Goal: Information Seeking & Learning: Find specific fact

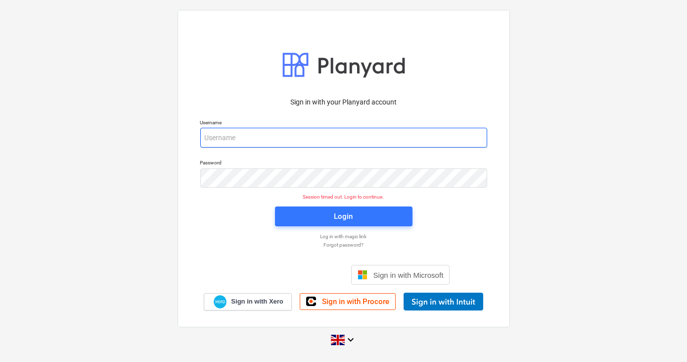
click at [263, 136] on input "email" at bounding box center [343, 138] width 287 height 20
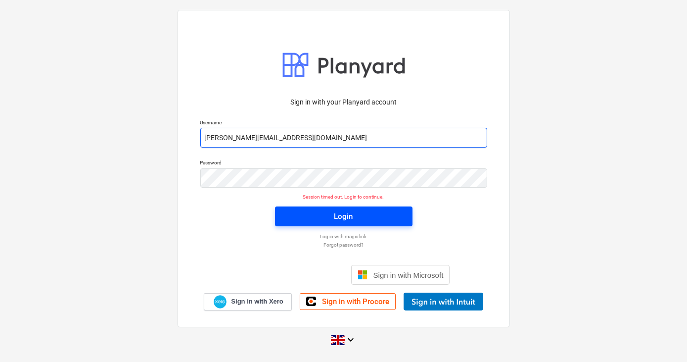
type input "[PERSON_NAME][EMAIL_ADDRESS][DOMAIN_NAME]"
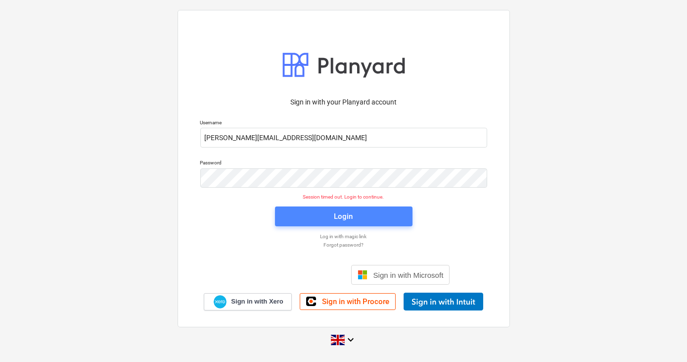
click at [303, 212] on span "Login" at bounding box center [344, 216] width 114 height 13
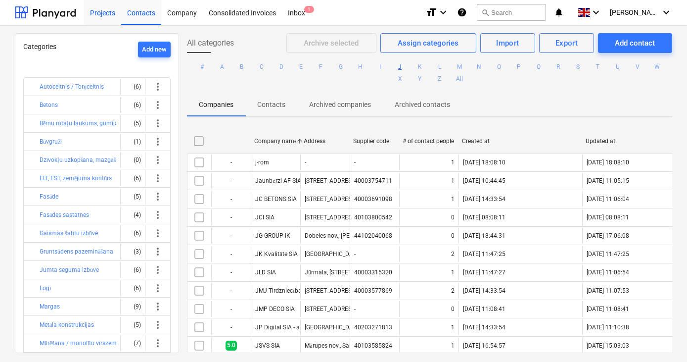
click at [101, 9] on div "Projects" at bounding box center [102, 12] width 37 height 25
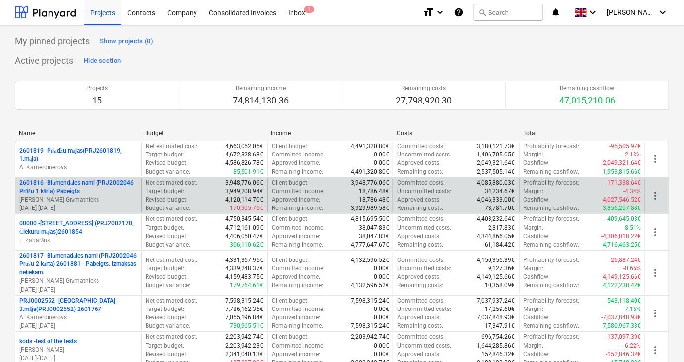
click at [66, 189] on p "2601816 - Blūmendāles nami (PRJ2002046 Prūšu 1 kārta) Pabeigts" at bounding box center [78, 187] width 118 height 17
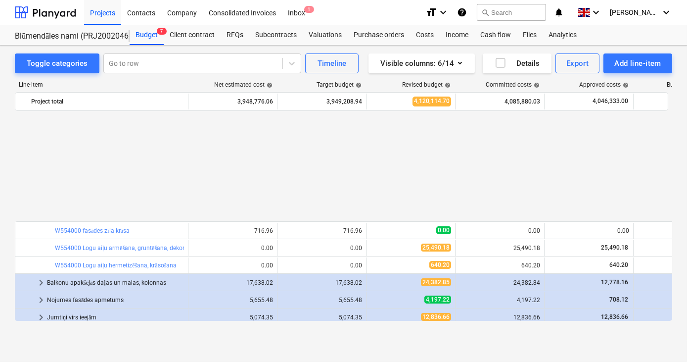
scroll to position [504, 0]
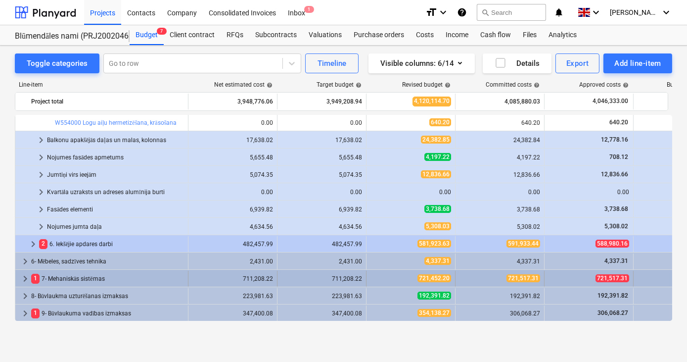
click at [24, 277] on span "keyboard_arrow_right" at bounding box center [25, 279] width 12 height 12
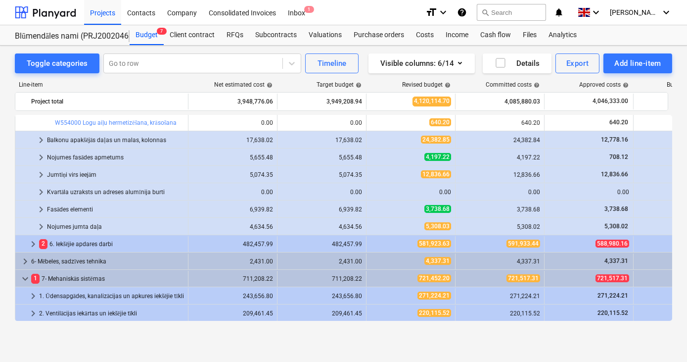
scroll to position [573, 0]
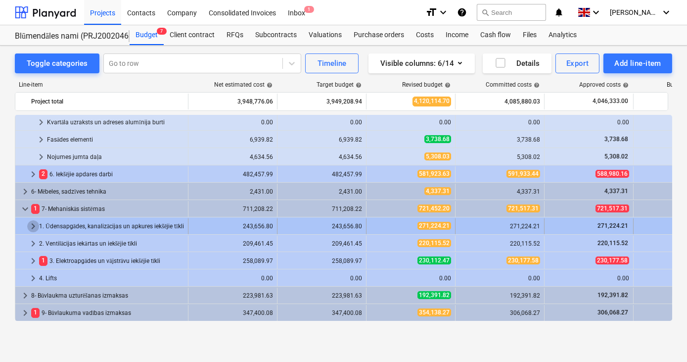
click at [32, 222] on span "keyboard_arrow_right" at bounding box center [33, 226] width 12 height 12
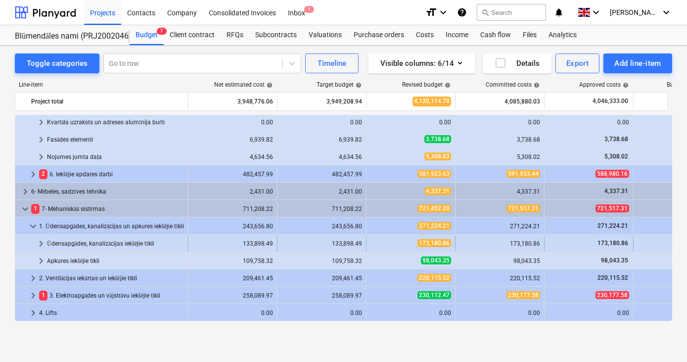
click at [43, 242] on span "keyboard_arrow_right" at bounding box center [41, 243] width 12 height 12
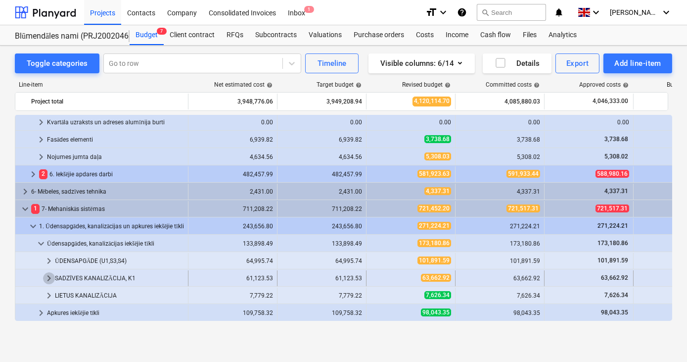
click at [45, 277] on span "keyboard_arrow_right" at bounding box center [49, 278] width 12 height 12
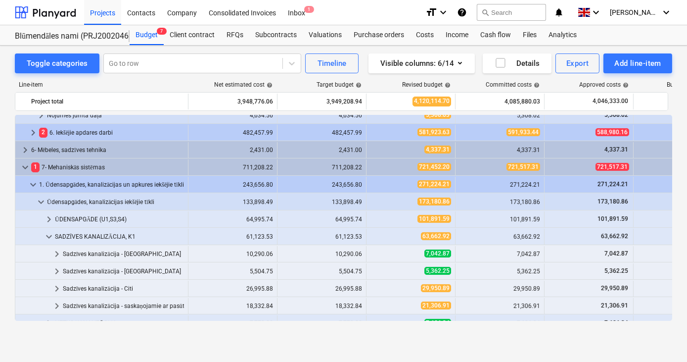
scroll to position [633, 0]
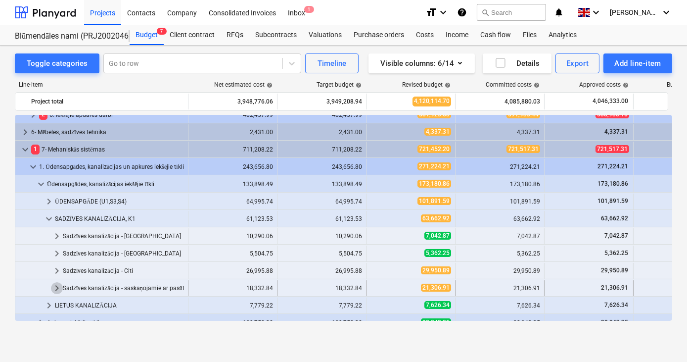
click at [54, 287] on span "keyboard_arrow_right" at bounding box center [57, 288] width 12 height 12
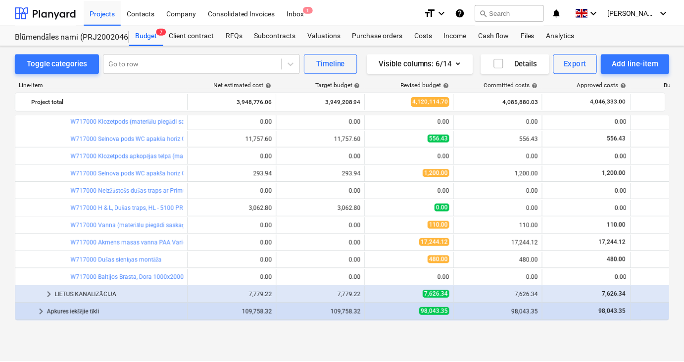
scroll to position [992, 0]
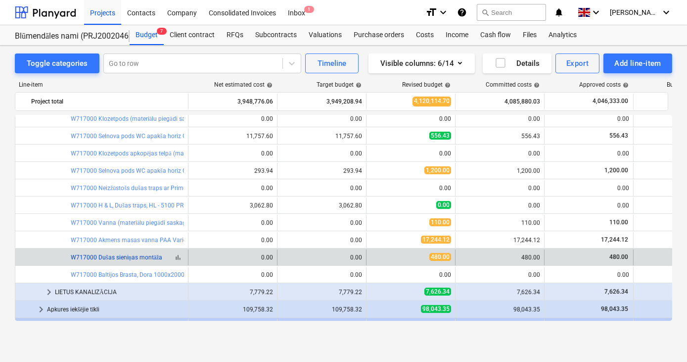
click at [124, 254] on link "W717000 Dušas sieniņas montāža" at bounding box center [117, 257] width 92 height 7
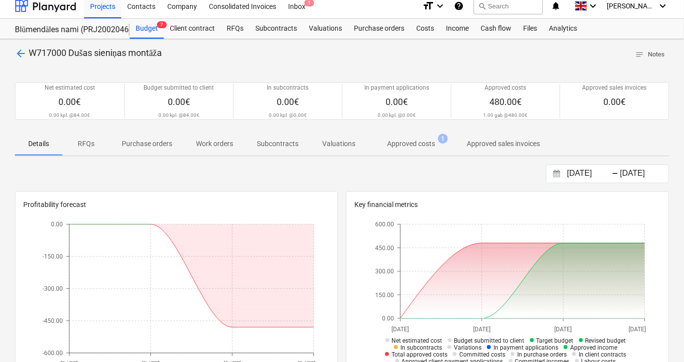
scroll to position [5, 0]
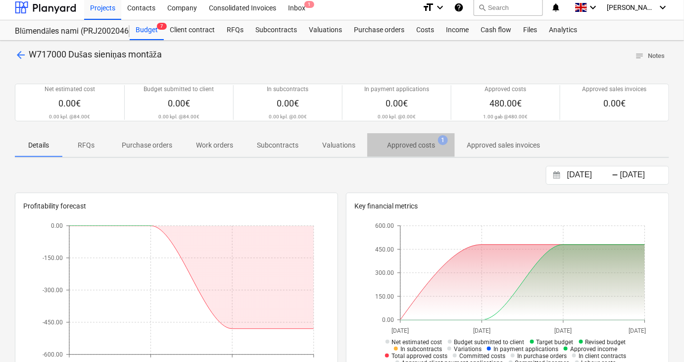
click at [407, 147] on p "Approved costs" at bounding box center [411, 145] width 48 height 10
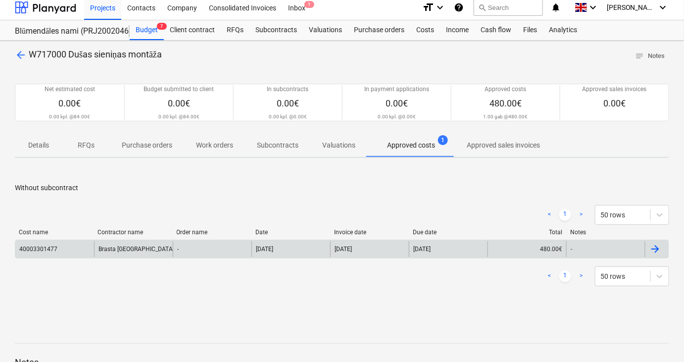
click at [68, 248] on div "40003301477" at bounding box center [54, 249] width 79 height 16
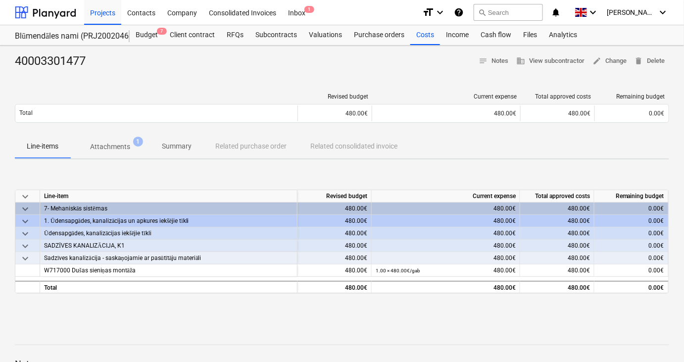
click at [109, 142] on p "Attachments" at bounding box center [110, 146] width 40 height 10
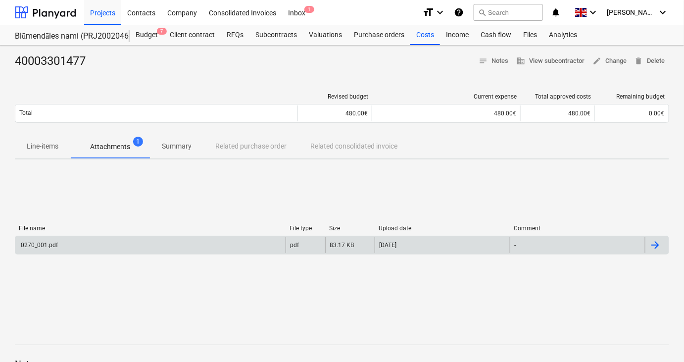
click at [59, 245] on div "0270_001.pdf" at bounding box center [150, 245] width 270 height 16
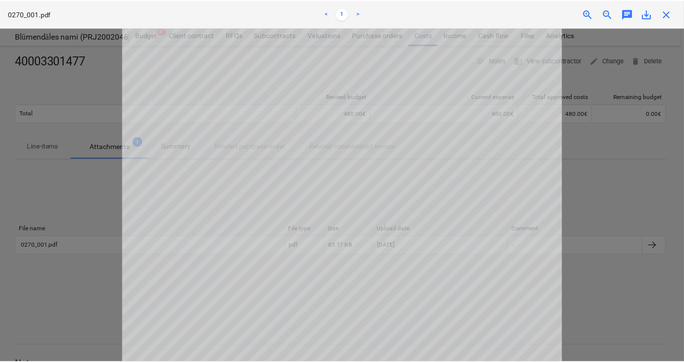
scroll to position [99, 0]
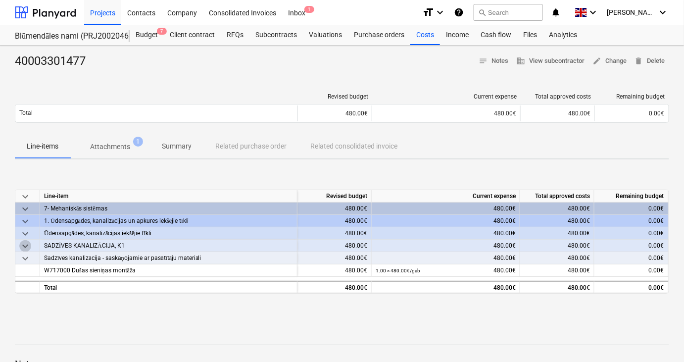
click at [27, 245] on span "keyboard_arrow_down" at bounding box center [25, 246] width 12 height 12
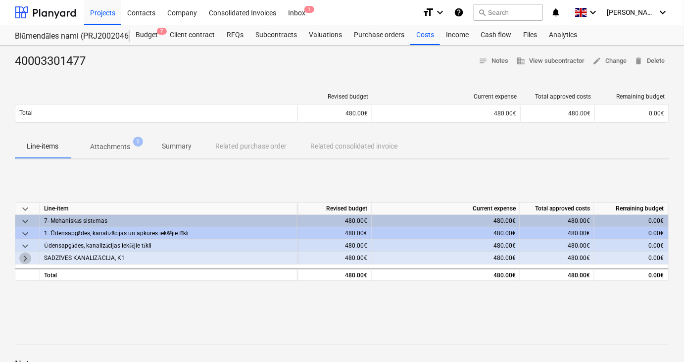
click at [26, 261] on span "keyboard_arrow_right" at bounding box center [25, 258] width 12 height 12
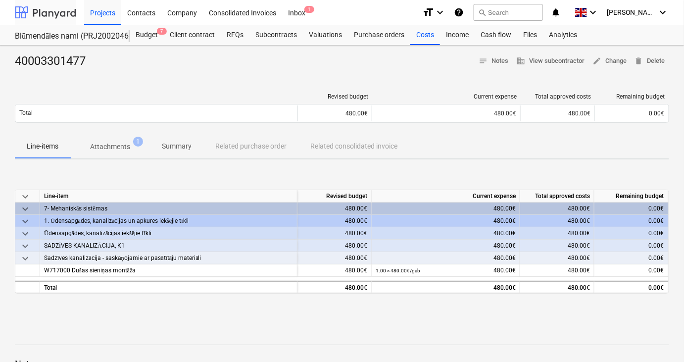
scroll to position [5, 0]
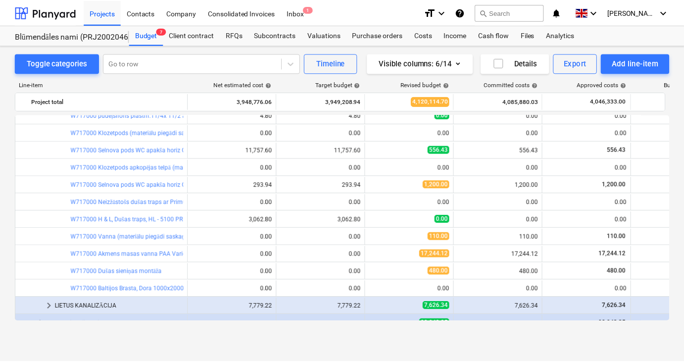
scroll to position [978, 0]
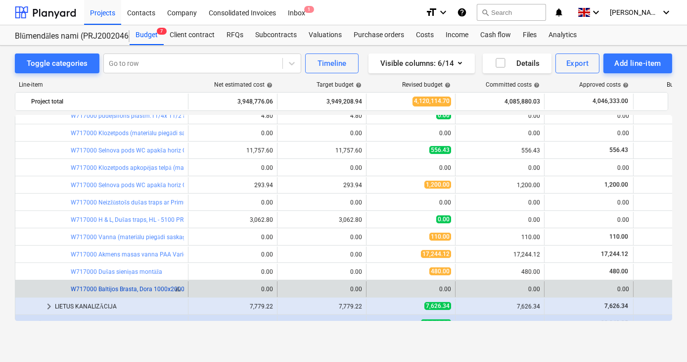
click at [123, 288] on link "W717000 Baltijos Brasta, Dora 1000x2000mm dušas siena caurspīd.stikls BB" at bounding box center [174, 288] width 206 height 7
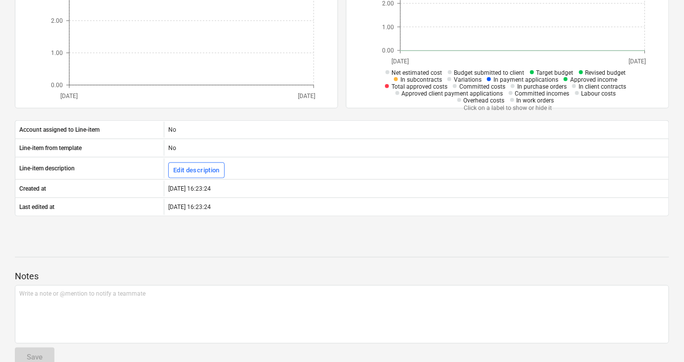
scroll to position [275, 0]
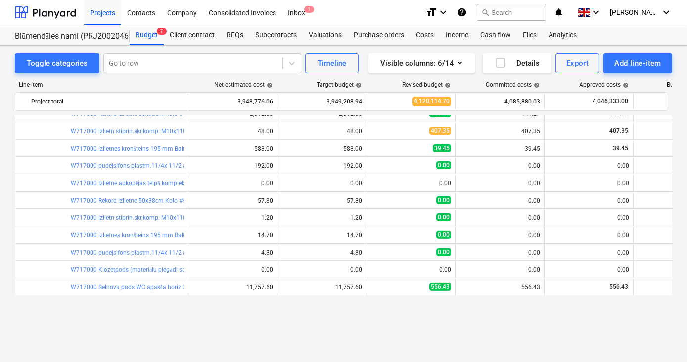
scroll to position [790, 0]
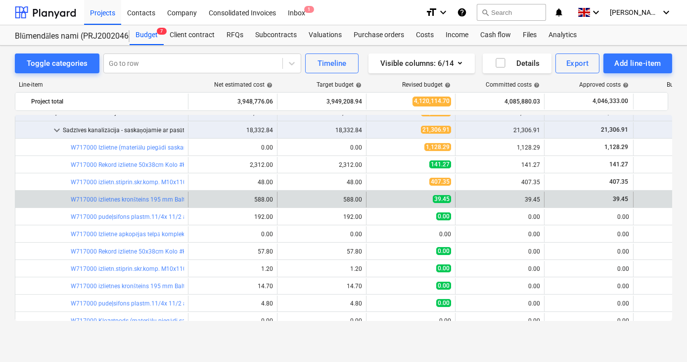
click at [119, 203] on div "bar_chart W717000 izlietnes kronšteins 195 [PERSON_NAME] pāris #AAP673" at bounding box center [127, 199] width 113 height 16
click at [117, 197] on link "W717000 izlietnes kronšteins 195 mm Balts pāris #AAP673" at bounding box center [150, 199] width 158 height 7
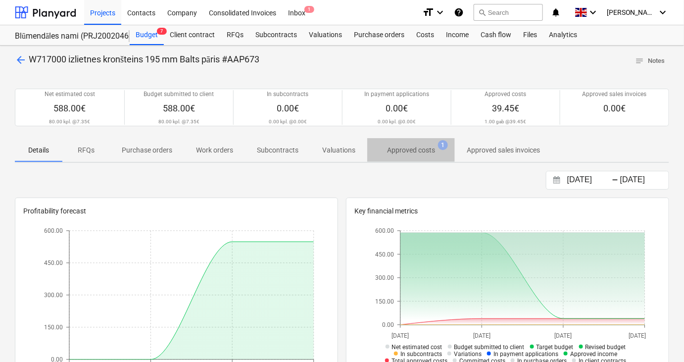
click at [398, 150] on p "Approved costs" at bounding box center [411, 150] width 48 height 10
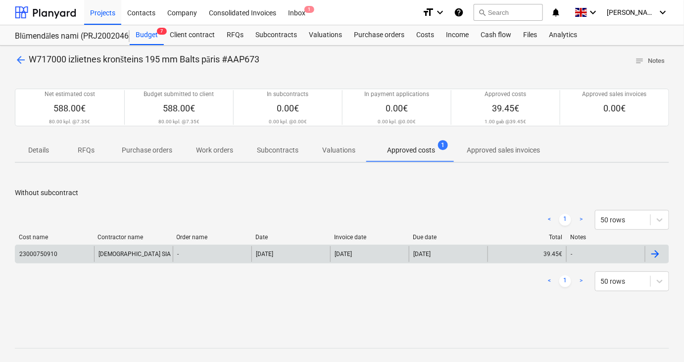
click at [76, 251] on div "23000750910" at bounding box center [54, 254] width 79 height 16
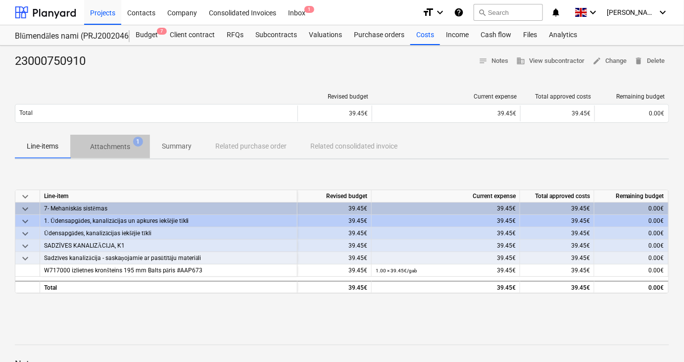
click at [105, 139] on span "Attachments 1" at bounding box center [110, 147] width 80 height 18
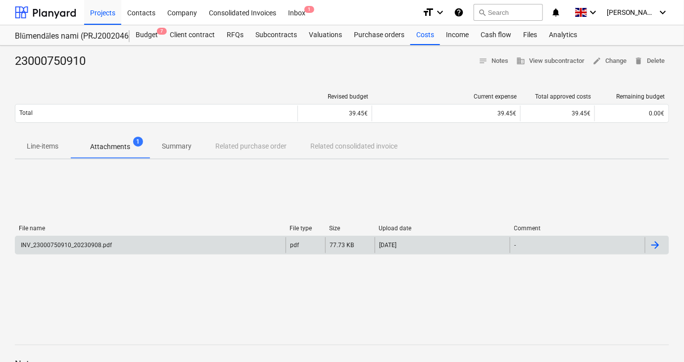
click at [93, 246] on div "INV_23000750910_20230908.pdf" at bounding box center [65, 244] width 92 height 7
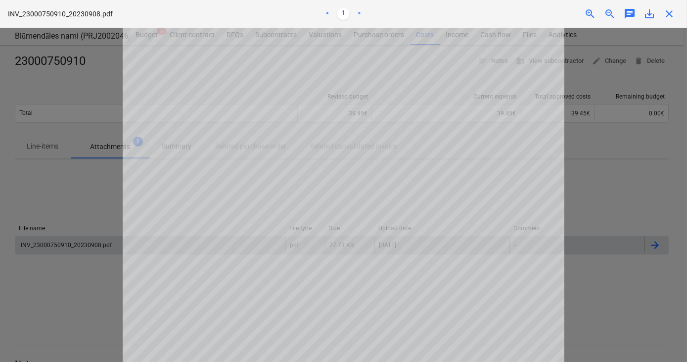
click at [80, 276] on div at bounding box center [343, 195] width 687 height 334
click at [667, 13] on span "close" at bounding box center [669, 14] width 12 height 12
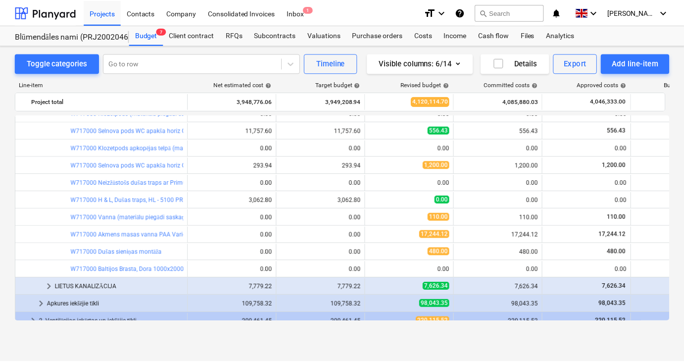
scroll to position [998, 0]
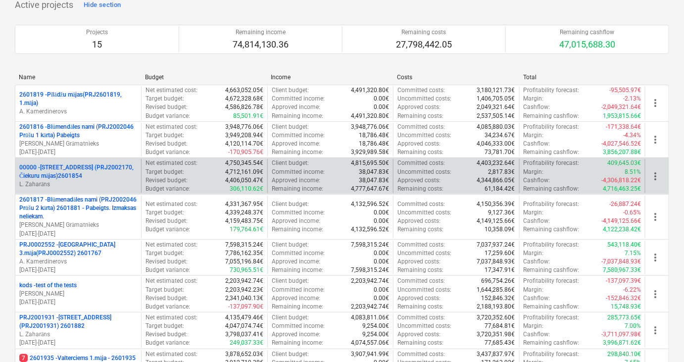
scroll to position [56, 0]
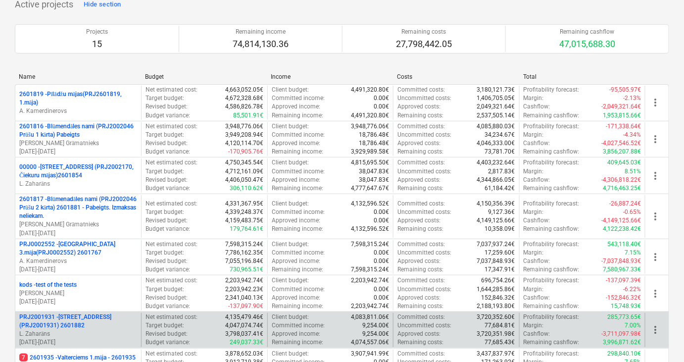
click at [68, 314] on p "PRJ2001931 - [PERSON_NAME][STREET_ADDRESS] (PRJ2001931) 2601882" at bounding box center [78, 321] width 118 height 17
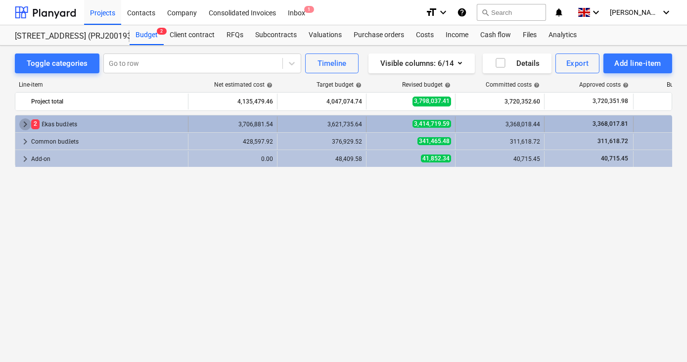
click at [25, 119] on span "keyboard_arrow_right" at bounding box center [25, 124] width 12 height 12
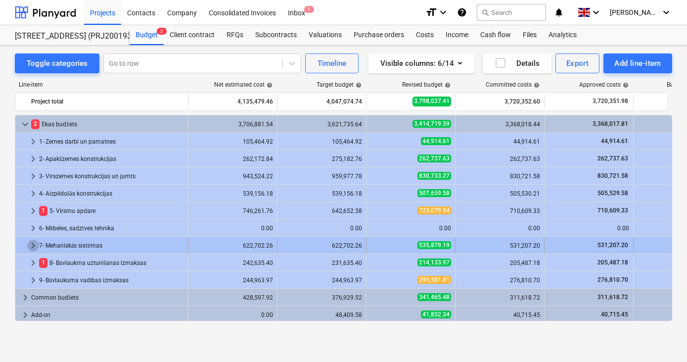
click at [34, 246] on span "keyboard_arrow_right" at bounding box center [33, 245] width 12 height 12
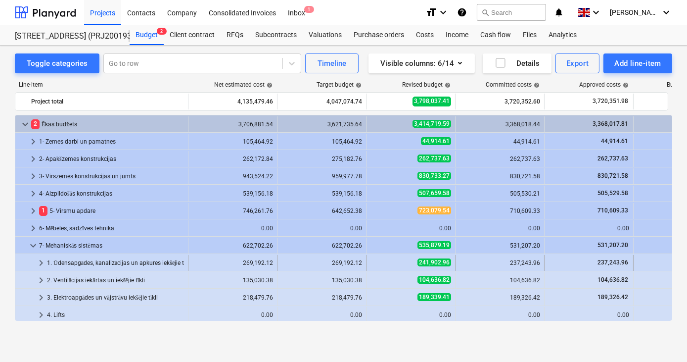
click at [41, 263] on span "keyboard_arrow_right" at bounding box center [41, 263] width 12 height 12
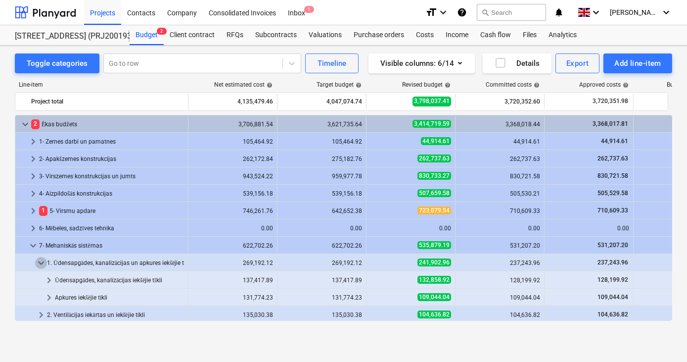
click at [41, 263] on span "keyboard_arrow_down" at bounding box center [41, 263] width 12 height 12
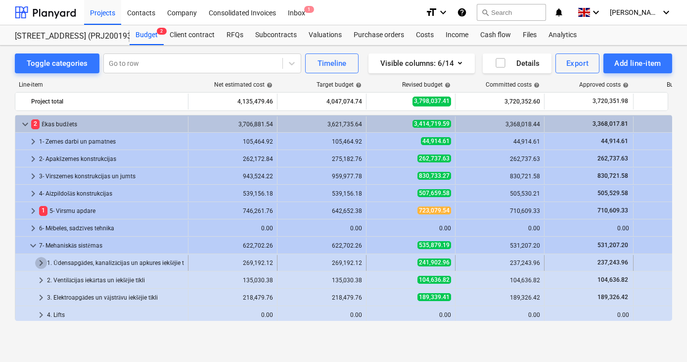
click at [38, 260] on span "keyboard_arrow_right" at bounding box center [41, 263] width 12 height 12
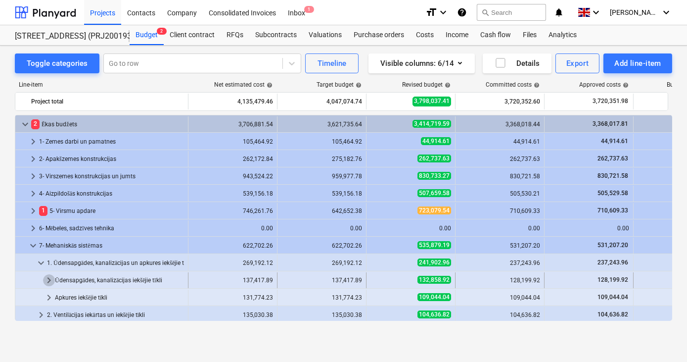
click at [48, 279] on span "keyboard_arrow_right" at bounding box center [49, 280] width 12 height 12
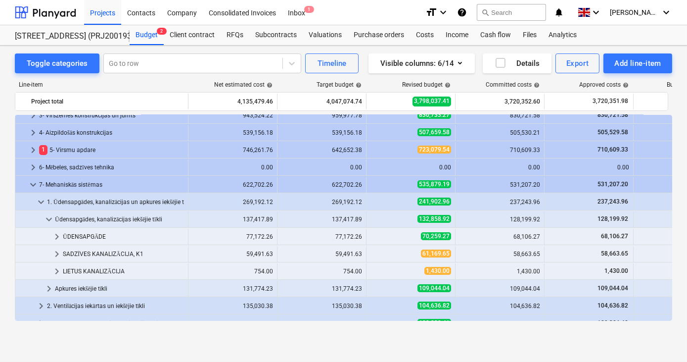
scroll to position [74, 0]
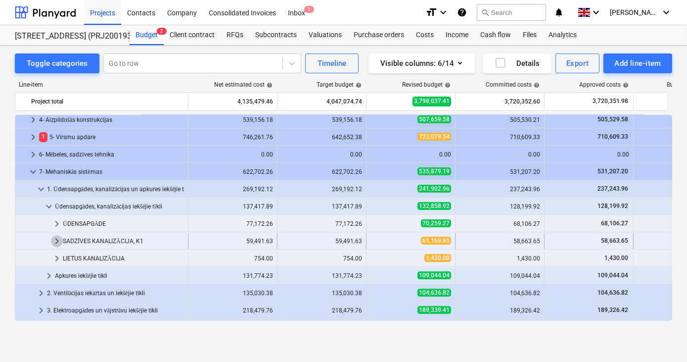
click at [58, 238] on span "keyboard_arrow_right" at bounding box center [57, 241] width 12 height 12
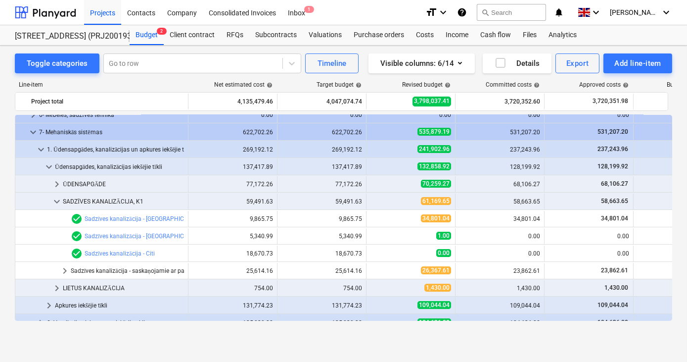
scroll to position [124, 0]
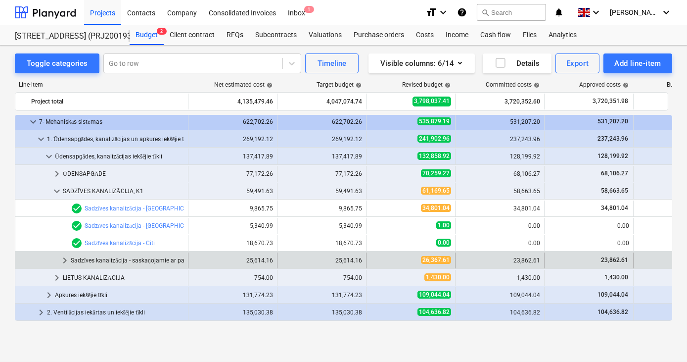
click at [66, 260] on span "keyboard_arrow_right" at bounding box center [65, 260] width 12 height 12
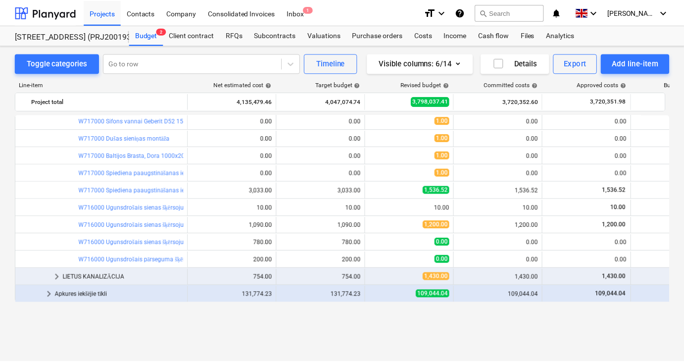
scroll to position [625, 0]
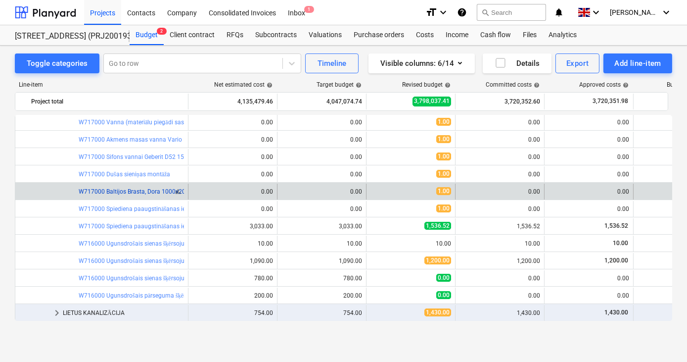
click at [135, 188] on link "W717000 Baltijos Brasta, Dora 1000x2000mm dušas siena caurspīd.stikls BB" at bounding box center [182, 191] width 206 height 7
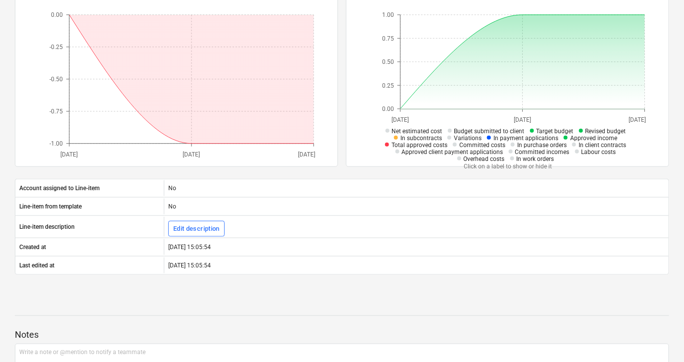
scroll to position [215, 0]
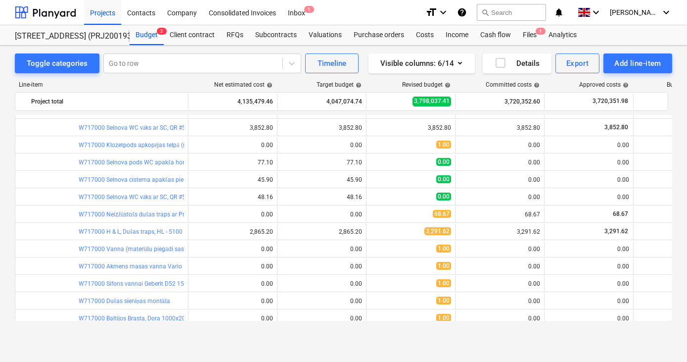
scroll to position [493, 0]
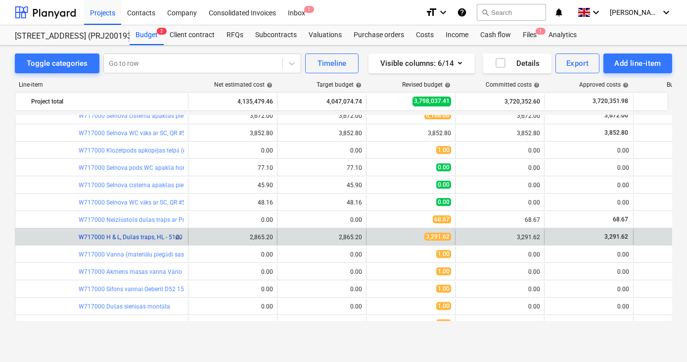
click at [138, 237] on link "W717000 H & L, Dušas traps, HL - 5100 PR" at bounding box center [135, 236] width 113 height 7
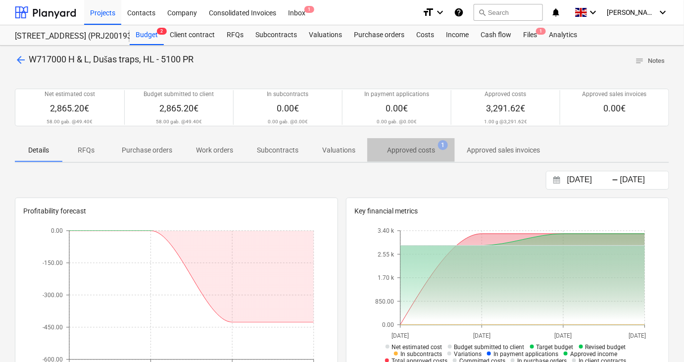
click at [401, 149] on p "Approved costs" at bounding box center [411, 150] width 48 height 10
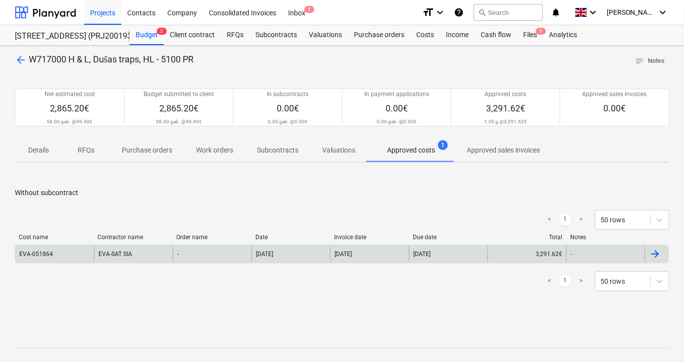
click at [68, 251] on div "EVA-051864" at bounding box center [54, 254] width 79 height 16
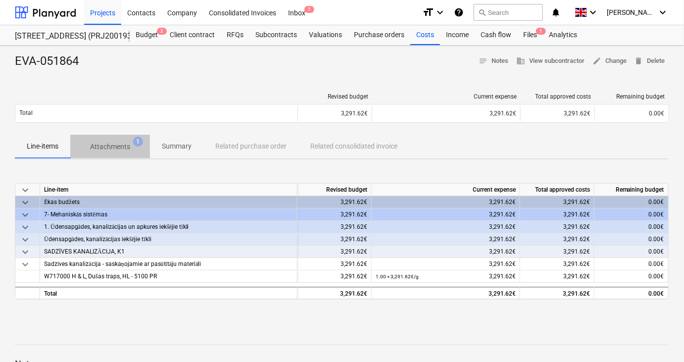
click at [105, 150] on p "Attachments" at bounding box center [110, 146] width 40 height 10
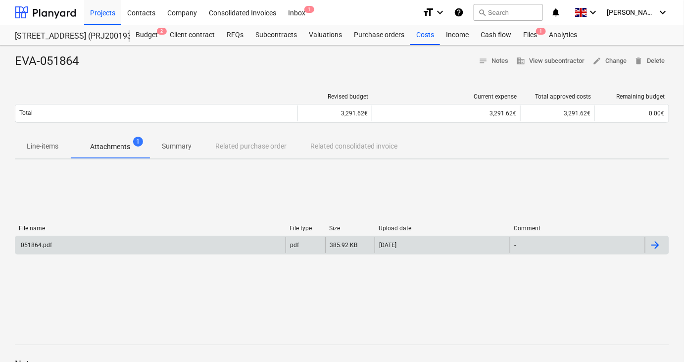
click at [64, 244] on div "051864.pdf" at bounding box center [150, 245] width 270 height 16
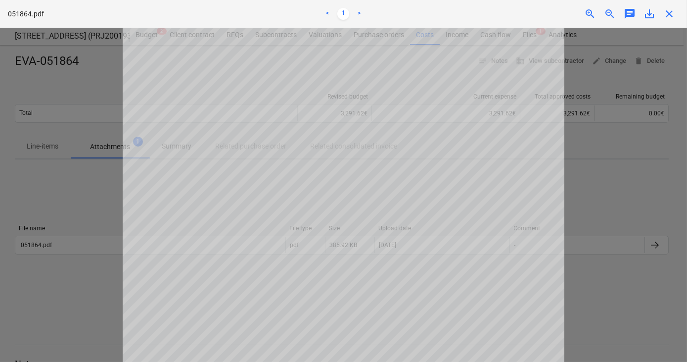
click at [55, 291] on div at bounding box center [343, 195] width 687 height 334
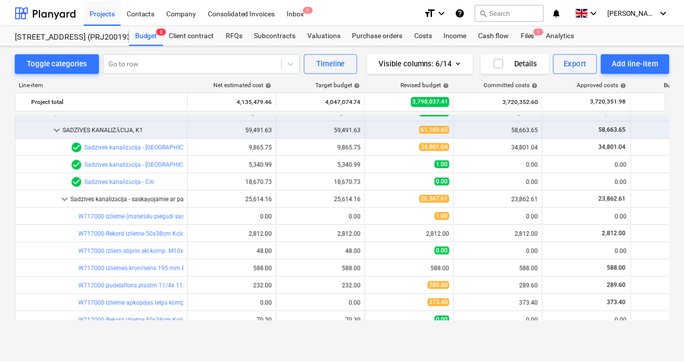
scroll to position [179, 0]
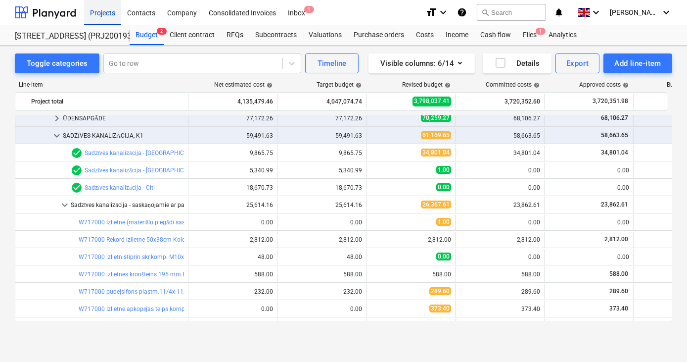
click at [103, 11] on div "Projects" at bounding box center [102, 12] width 37 height 25
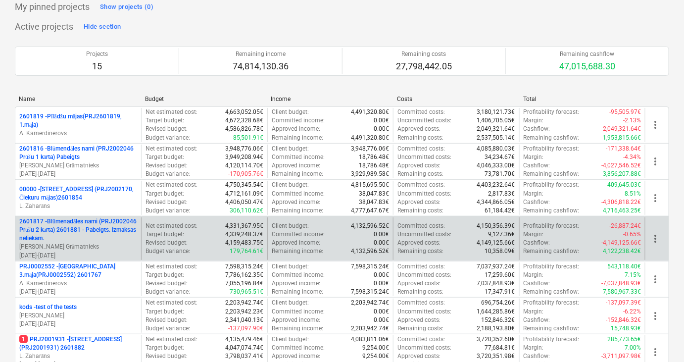
scroll to position [38, 0]
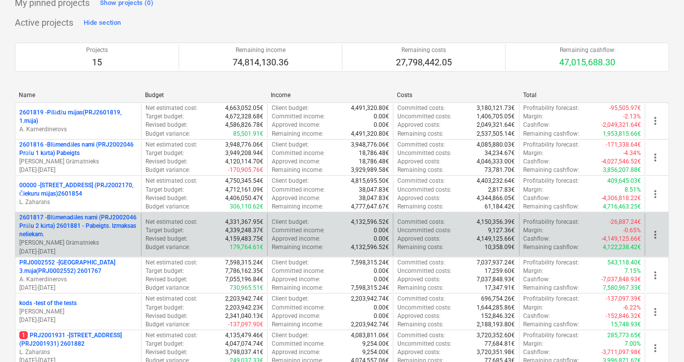
click at [76, 228] on p "2601817 - Blūmenadāles nami (PRJ2002046 Prūšu 2 kārta) 2601881 - Pabeigts. Izma…" at bounding box center [78, 225] width 118 height 25
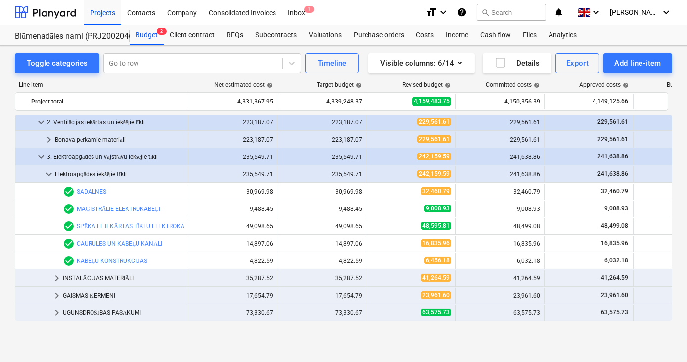
scroll to position [342, 0]
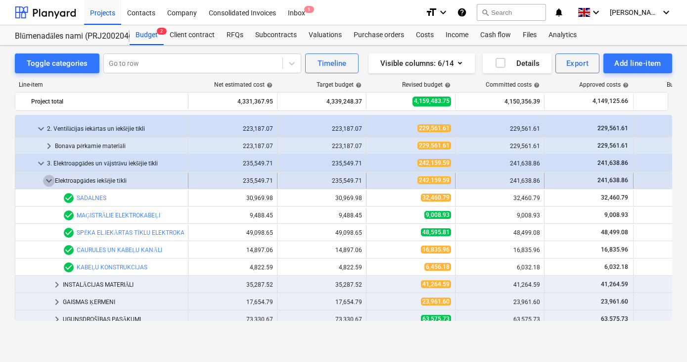
click at [48, 175] on span "keyboard_arrow_down" at bounding box center [49, 181] width 12 height 12
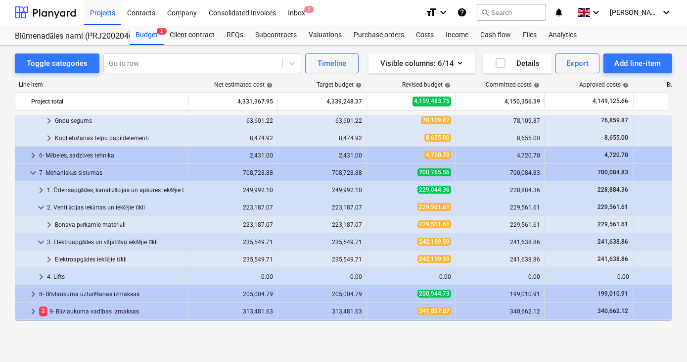
scroll to position [263, 0]
click at [42, 186] on span "keyboard_arrow_right" at bounding box center [41, 190] width 12 height 12
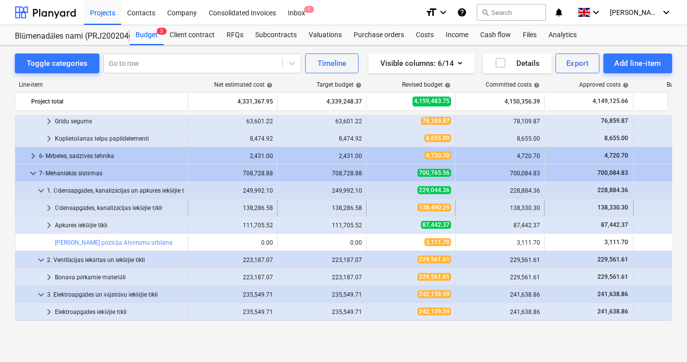
click at [47, 206] on span "keyboard_arrow_right" at bounding box center [49, 208] width 12 height 12
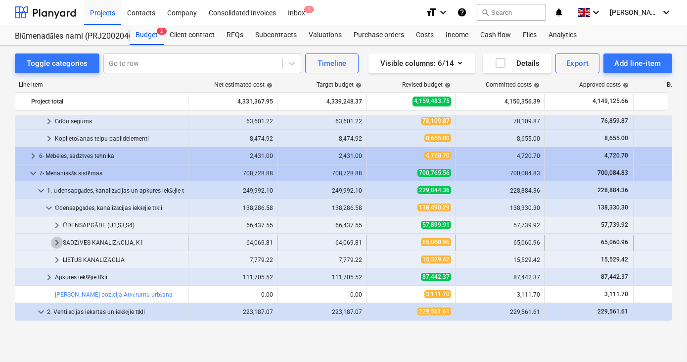
click at [56, 240] on span "keyboard_arrow_right" at bounding box center [57, 242] width 12 height 12
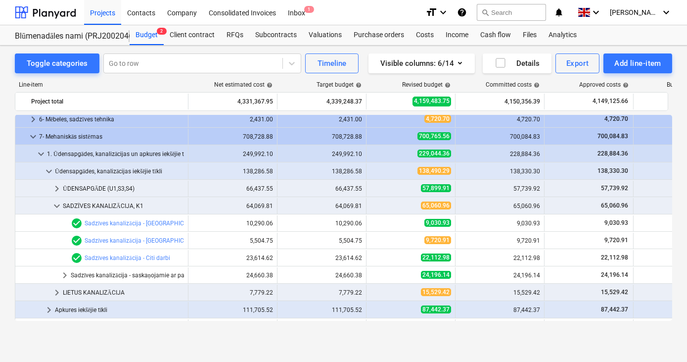
scroll to position [301, 0]
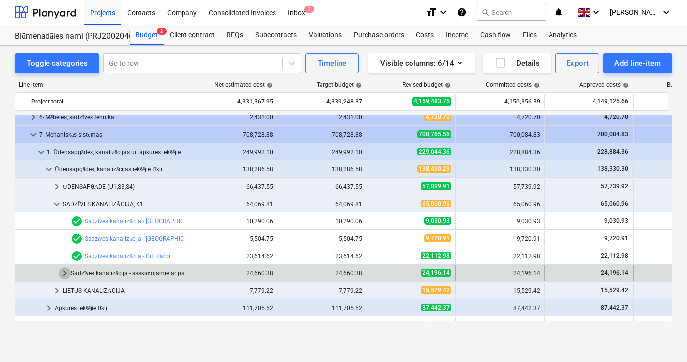
click at [64, 270] on span "keyboard_arrow_right" at bounding box center [65, 273] width 12 height 12
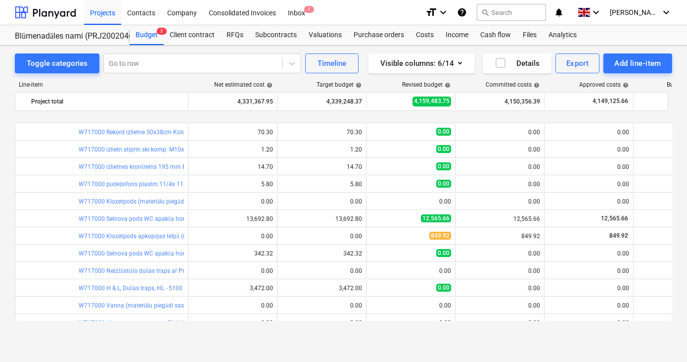
scroll to position [653, 0]
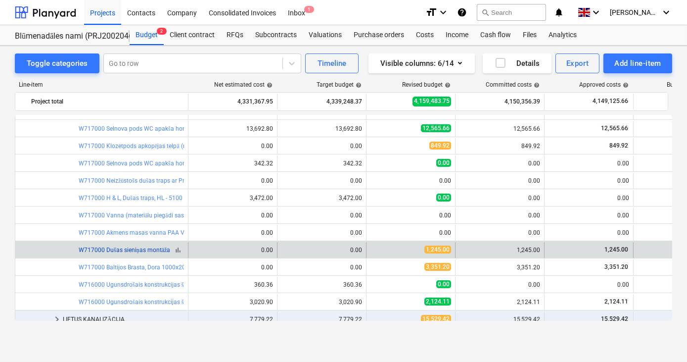
click at [125, 246] on link "W717000 Dušas sieniņas montāža" at bounding box center [125, 249] width 92 height 7
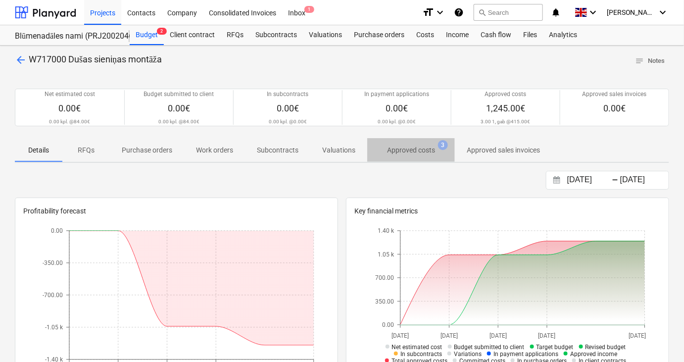
click at [409, 151] on p "Approved costs" at bounding box center [411, 150] width 48 height 10
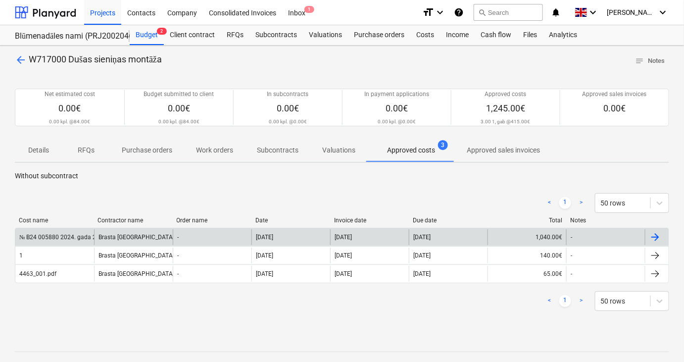
click at [129, 238] on div "Brasta [GEOGRAPHIC_DATA] SIA" at bounding box center [133, 237] width 79 height 16
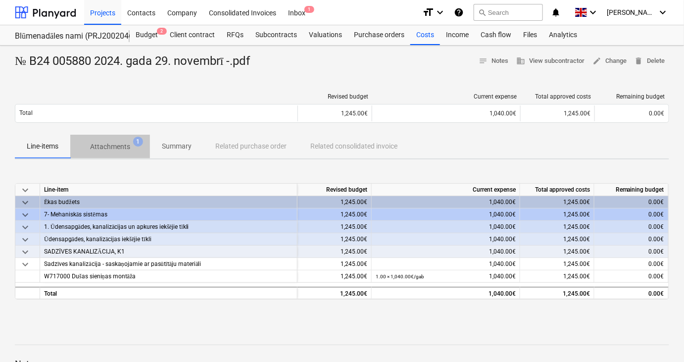
click at [112, 150] on p "Attachments" at bounding box center [110, 146] width 40 height 10
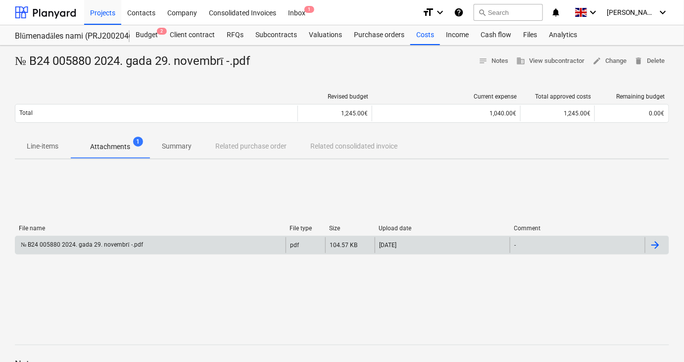
click at [96, 245] on div "№ B24 005880 2024. gada 29. novembrī -.pdf" at bounding box center [81, 244] width 124 height 7
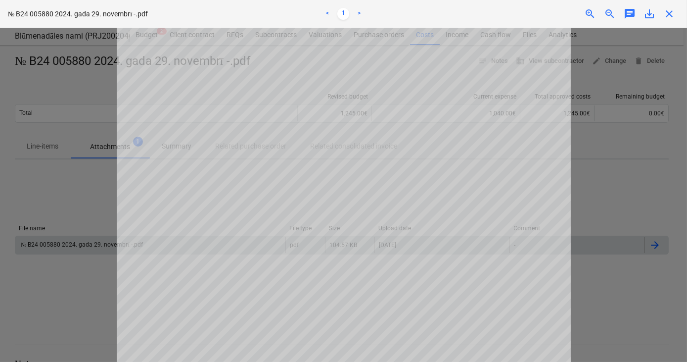
scroll to position [75, 0]
click at [82, 285] on div at bounding box center [343, 195] width 687 height 334
click at [672, 14] on span "close" at bounding box center [669, 14] width 12 height 12
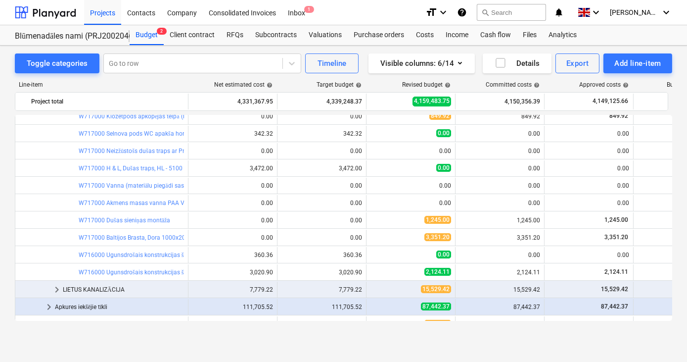
scroll to position [683, 0]
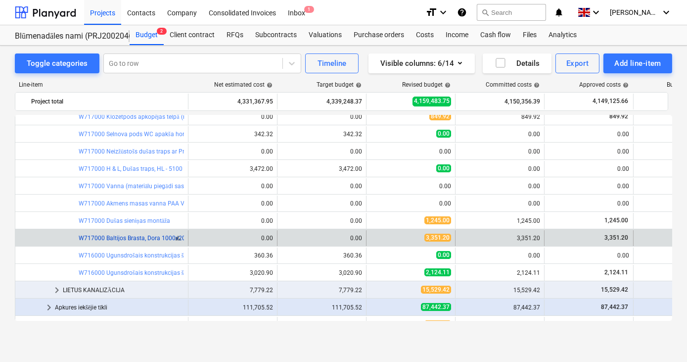
click at [130, 236] on link "W717000 Baltijos Brasta, Dora 1000x2000mm dušas siena caurspīd.stikls BB" at bounding box center [182, 237] width 206 height 7
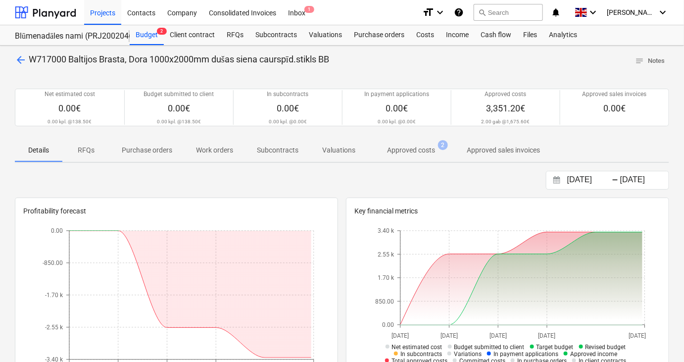
click at [400, 149] on p "Approved costs" at bounding box center [411, 150] width 48 height 10
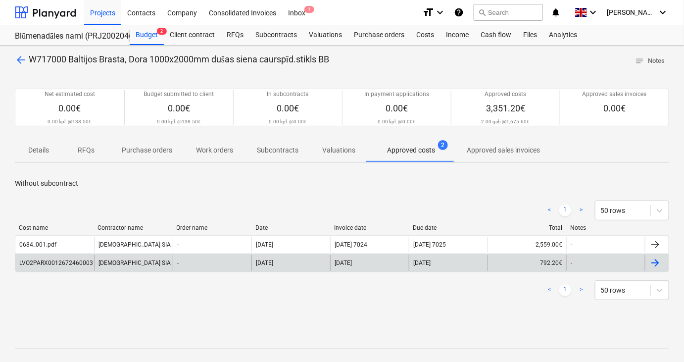
click at [57, 261] on div "LVO2PARX0012672460003" at bounding box center [56, 262] width 74 height 7
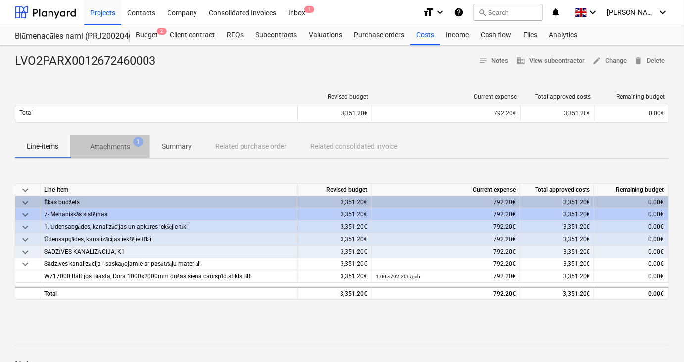
click at [112, 145] on p "Attachments" at bounding box center [110, 146] width 40 height 10
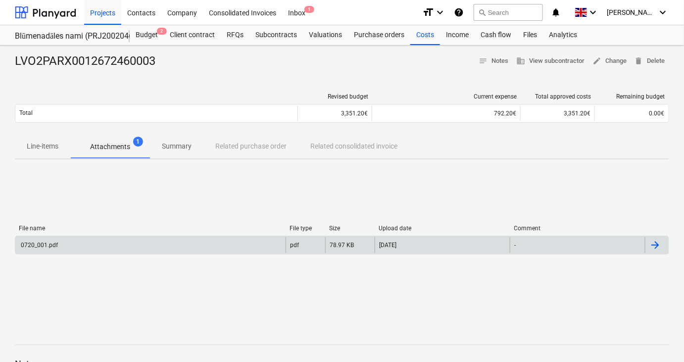
click at [81, 247] on div "0720_001.pdf" at bounding box center [150, 245] width 270 height 16
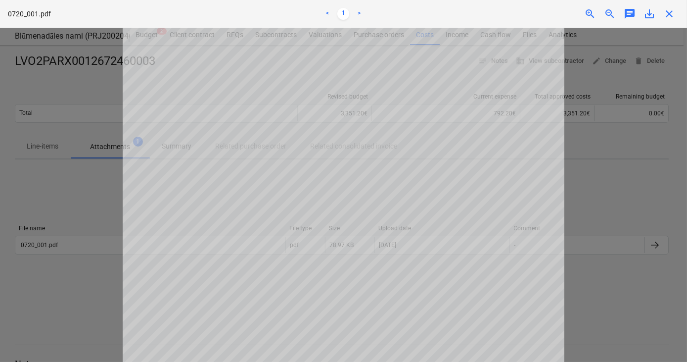
click at [105, 297] on div at bounding box center [343, 195] width 687 height 334
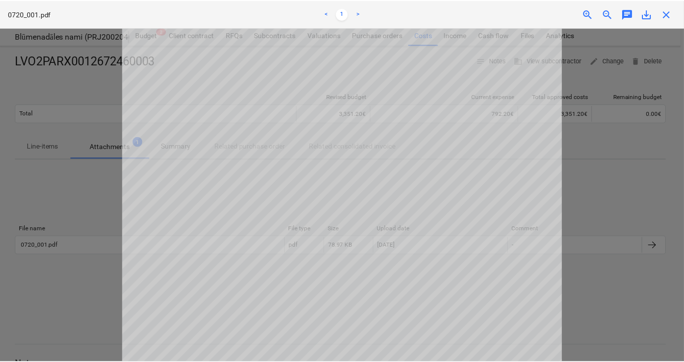
scroll to position [52, 0]
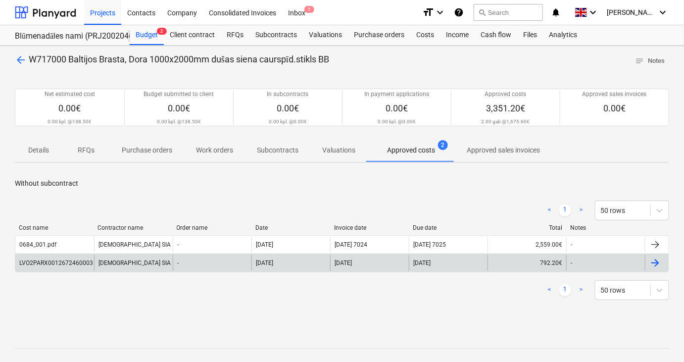
click at [66, 261] on div "LVO2PARX0012672460003" at bounding box center [56, 262] width 74 height 7
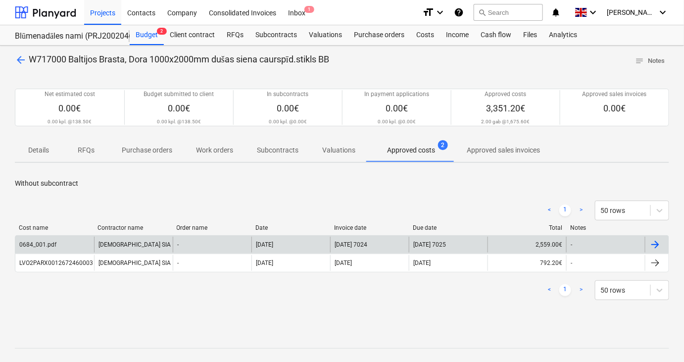
click at [46, 242] on div "0684_001.pdf" at bounding box center [37, 244] width 37 height 7
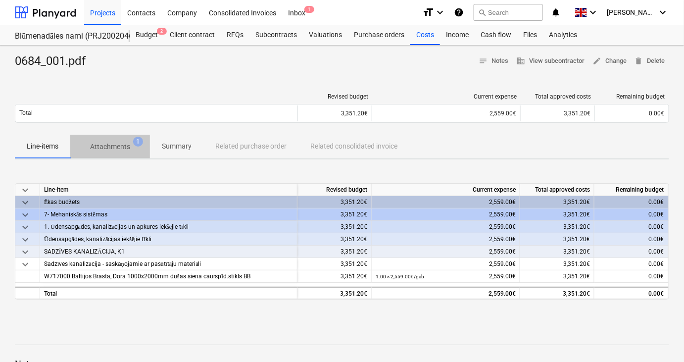
click at [105, 149] on p "Attachments" at bounding box center [110, 146] width 40 height 10
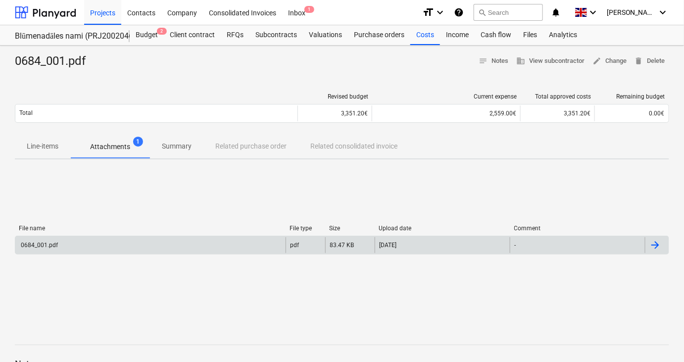
click at [88, 242] on div "0684_001.pdf" at bounding box center [150, 245] width 270 height 16
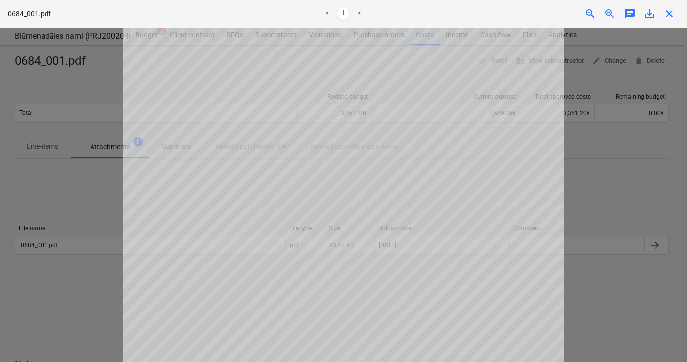
click at [96, 294] on div at bounding box center [343, 195] width 687 height 334
click at [670, 13] on span "close" at bounding box center [669, 14] width 12 height 12
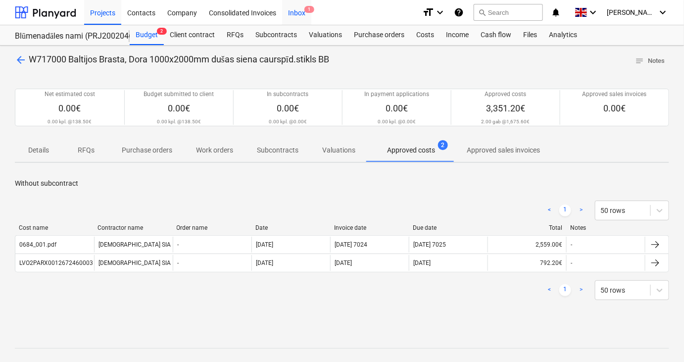
click at [295, 12] on div "Inbox 1" at bounding box center [296, 12] width 29 height 25
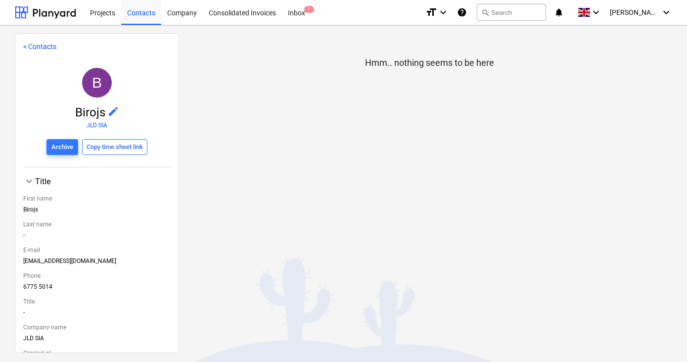
scroll to position [39, 0]
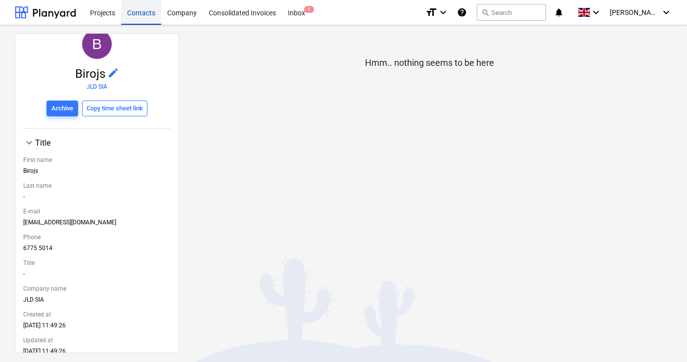
click at [141, 14] on div "Contacts" at bounding box center [141, 12] width 40 height 25
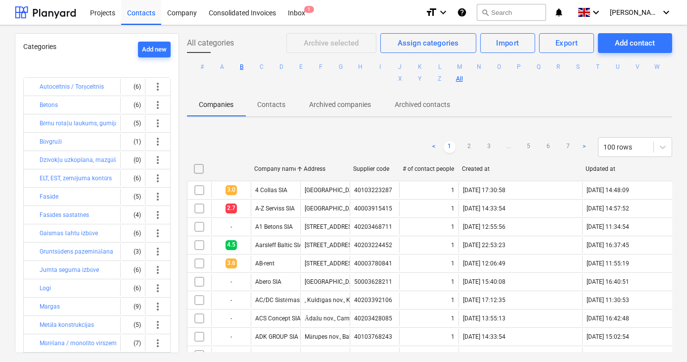
click at [241, 66] on button "B" at bounding box center [242, 67] width 12 height 12
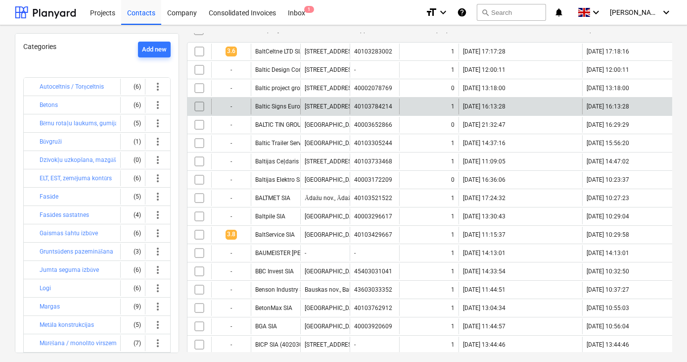
scroll to position [110, 0]
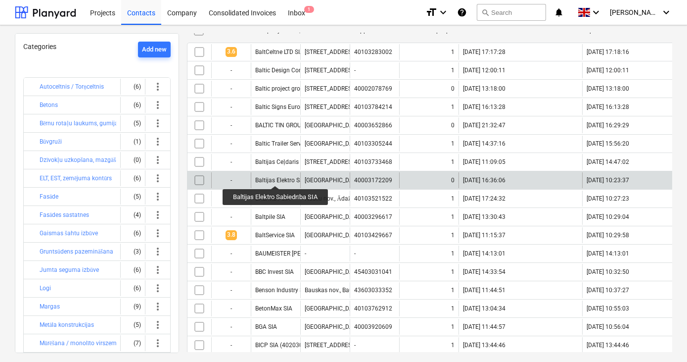
click at [276, 177] on div "Baltijas Elektro Sabiedrība SIA" at bounding box center [295, 180] width 80 height 7
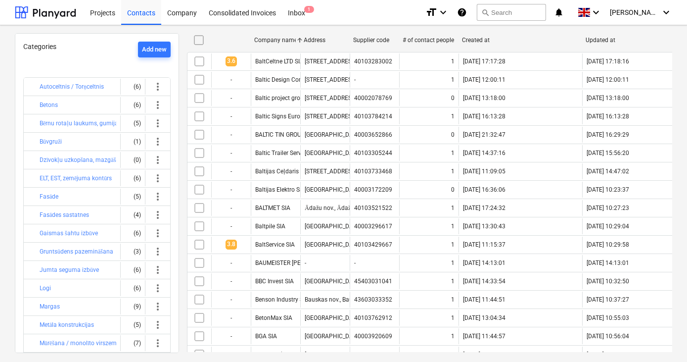
scroll to position [100, 0]
